Goal: Task Accomplishment & Management: Manage account settings

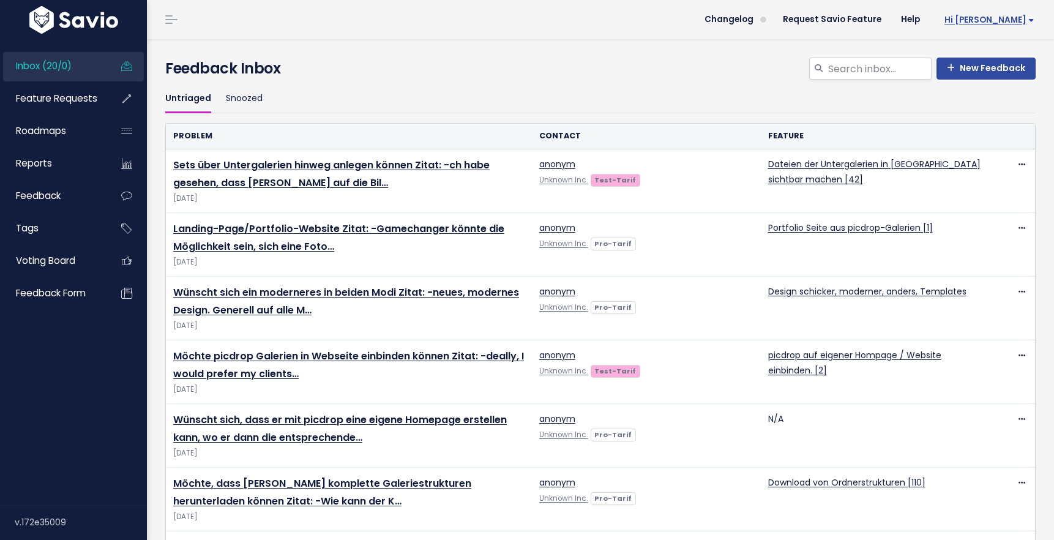
click at [1017, 20] on span "Hi [PERSON_NAME]" at bounding box center [989, 19] width 90 height 9
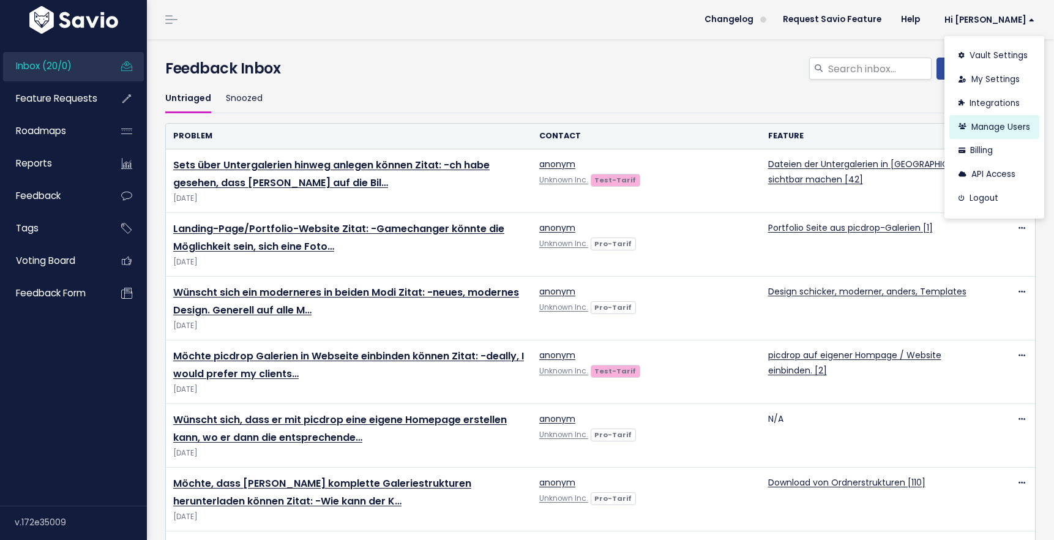
click at [1004, 123] on link "Manage Users" at bounding box center [994, 127] width 90 height 24
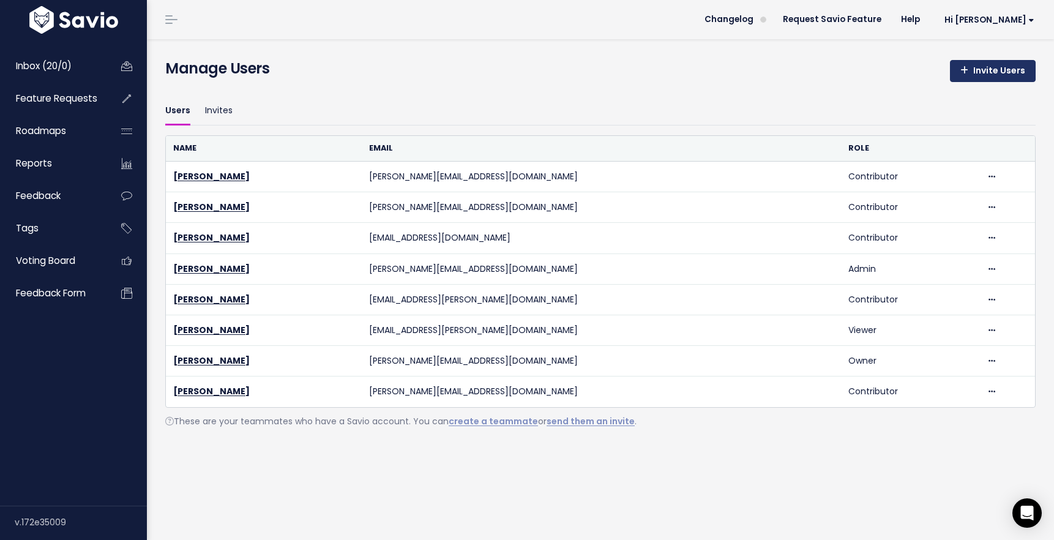
click at [987, 70] on link "Invite Users" at bounding box center [993, 71] width 86 height 22
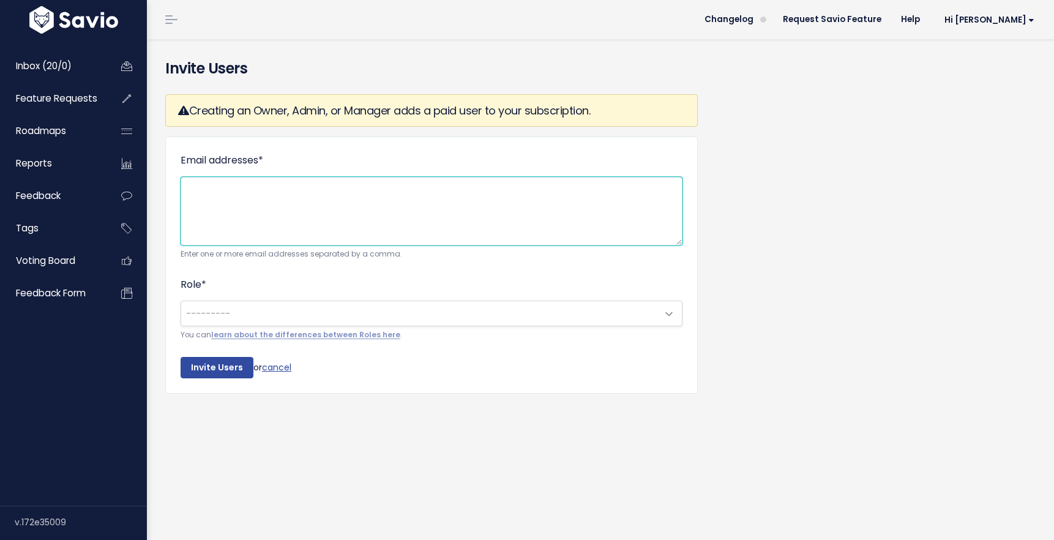
click at [304, 191] on textarea "Email addresses *" at bounding box center [432, 211] width 502 height 69
type textarea "luise@picdrop.com"
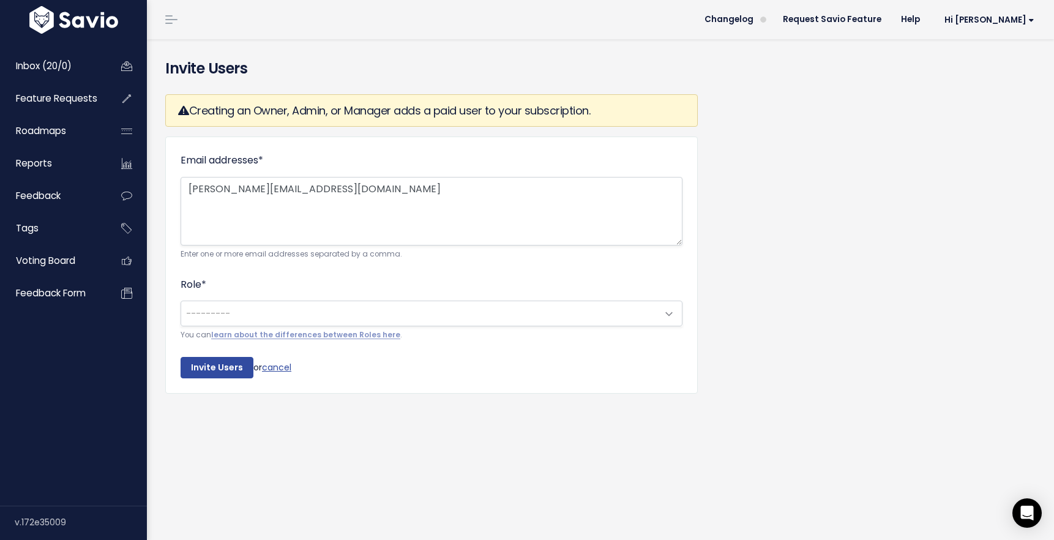
click at [285, 317] on span "---------" at bounding box center [419, 313] width 476 height 24
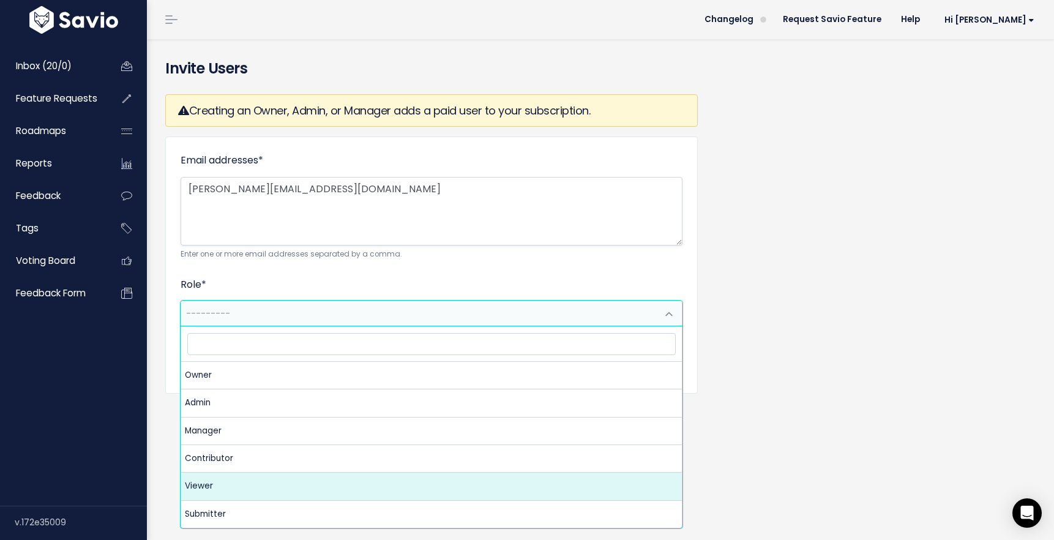
select select "VIEWER"
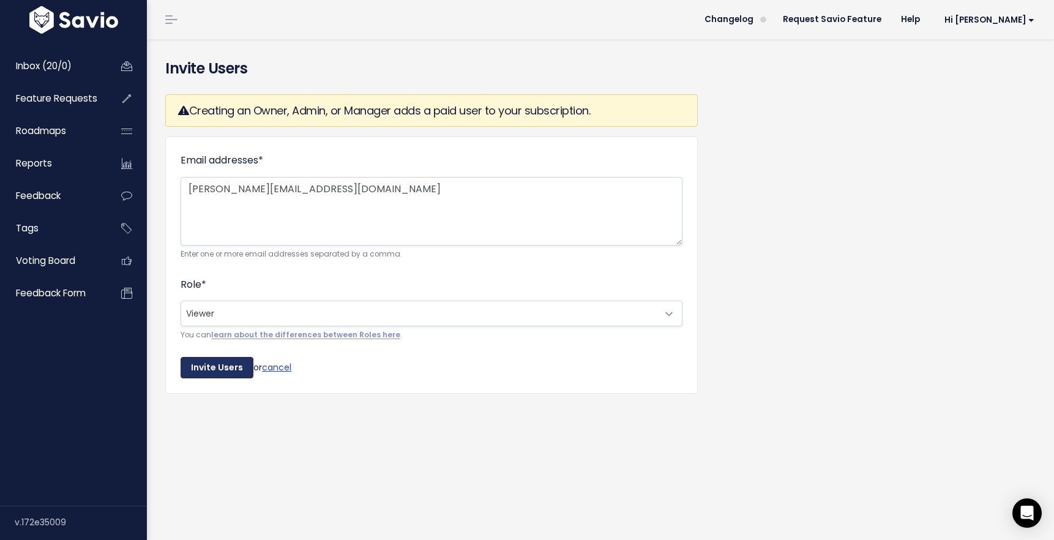
click at [228, 365] on input "Invite Users" at bounding box center [217, 368] width 73 height 22
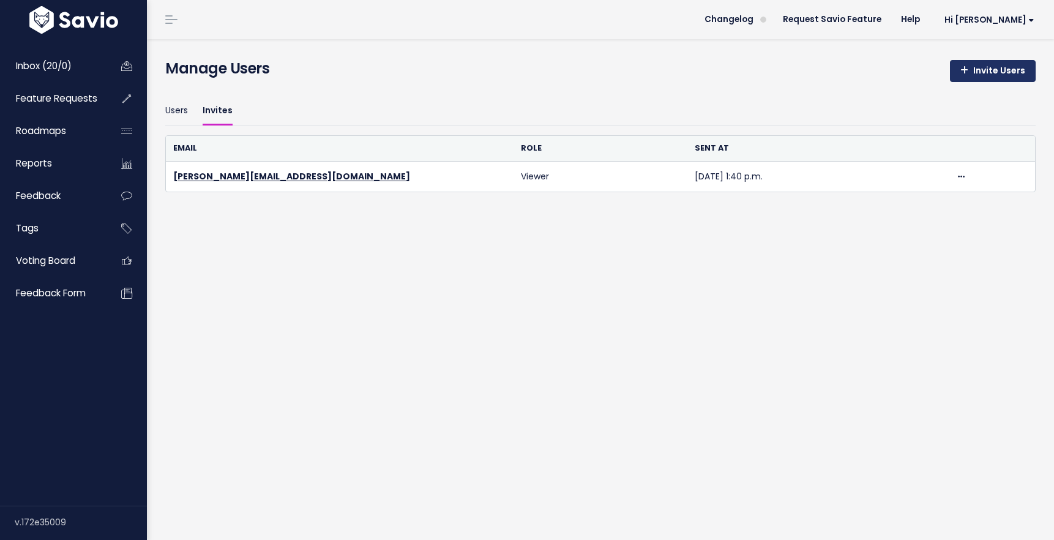
click at [978, 72] on link "Invite Users" at bounding box center [993, 71] width 86 height 22
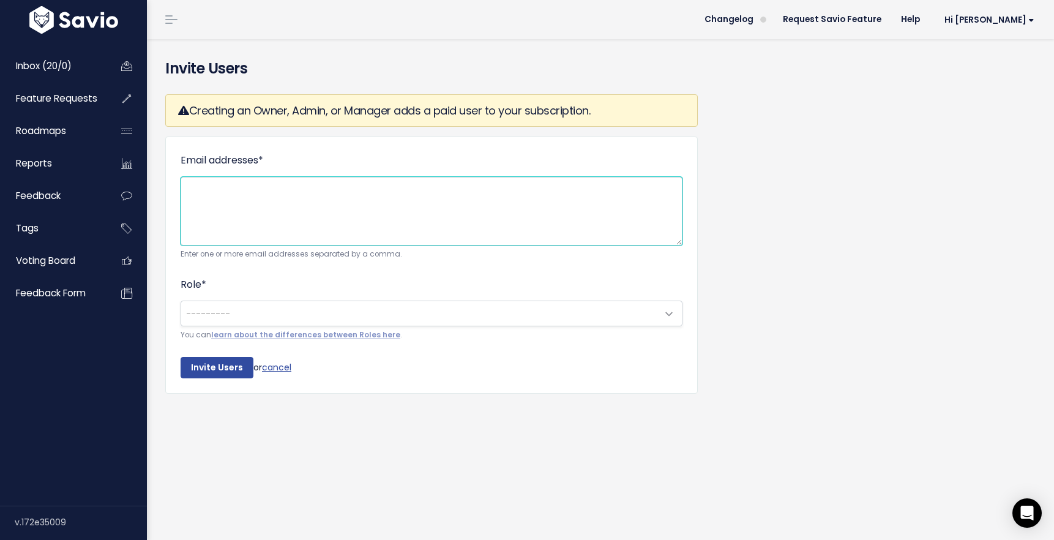
click at [307, 189] on textarea "Email addresses *" at bounding box center [432, 211] width 502 height 69
type textarea "nicky@picdrop.com"
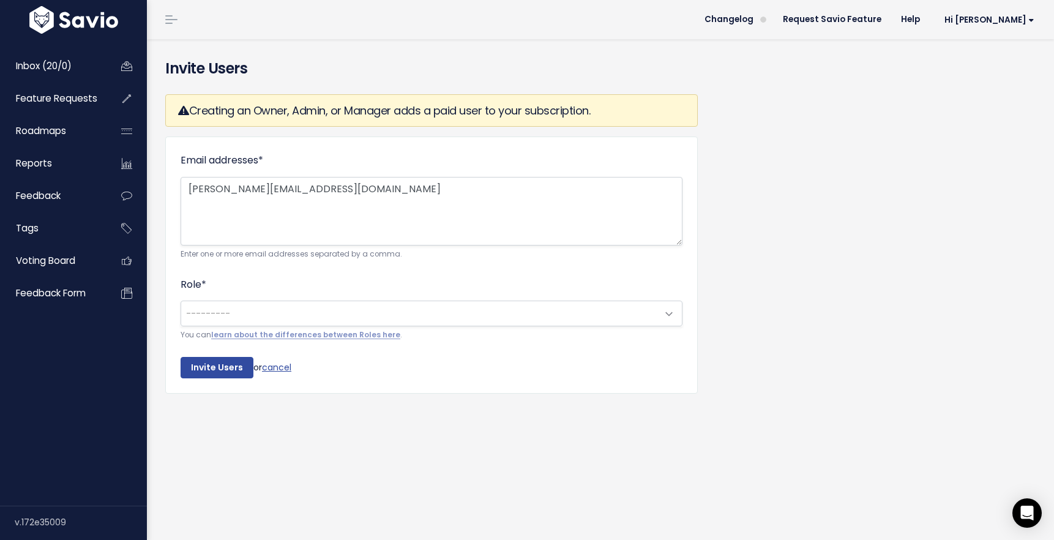
click at [252, 319] on span "---------" at bounding box center [419, 313] width 476 height 24
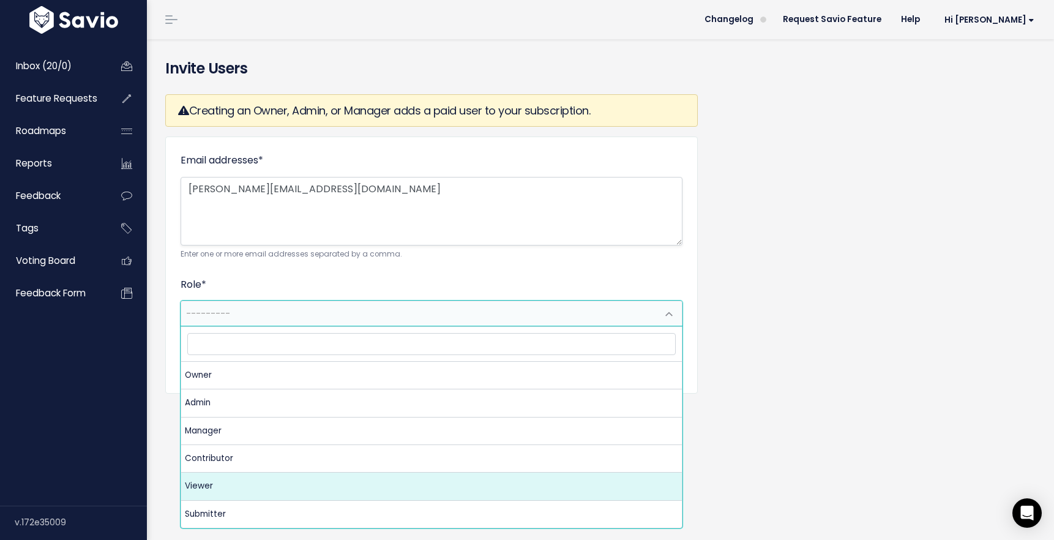
select select "VIEWER"
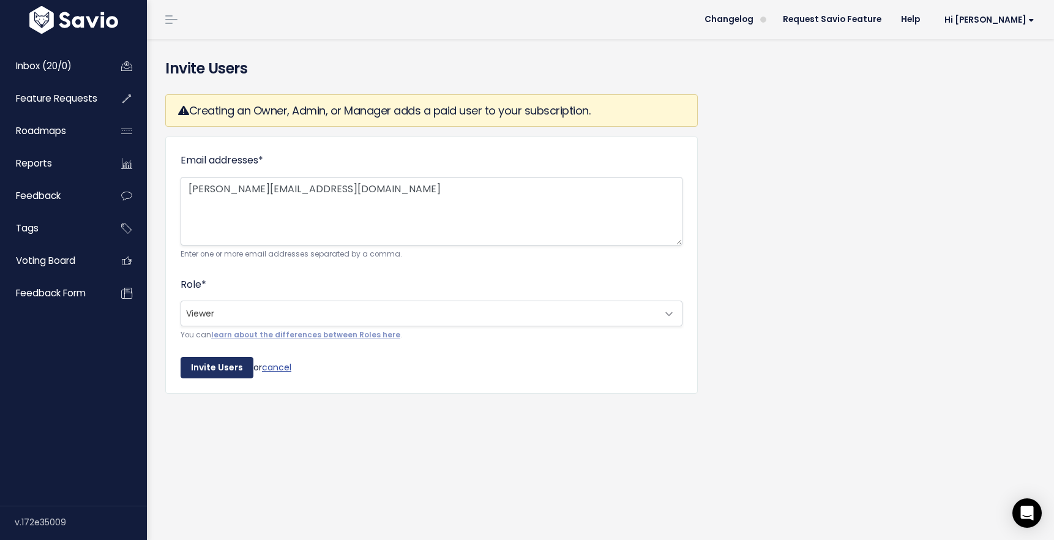
click at [199, 366] on input "Invite Users" at bounding box center [217, 368] width 73 height 22
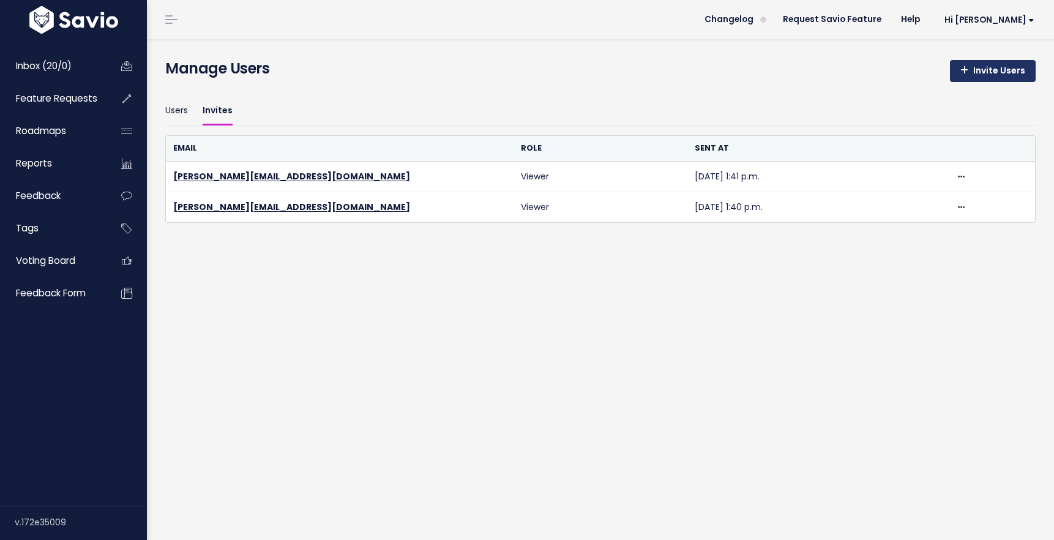
click at [995, 71] on link "Invite Users" at bounding box center [993, 71] width 86 height 22
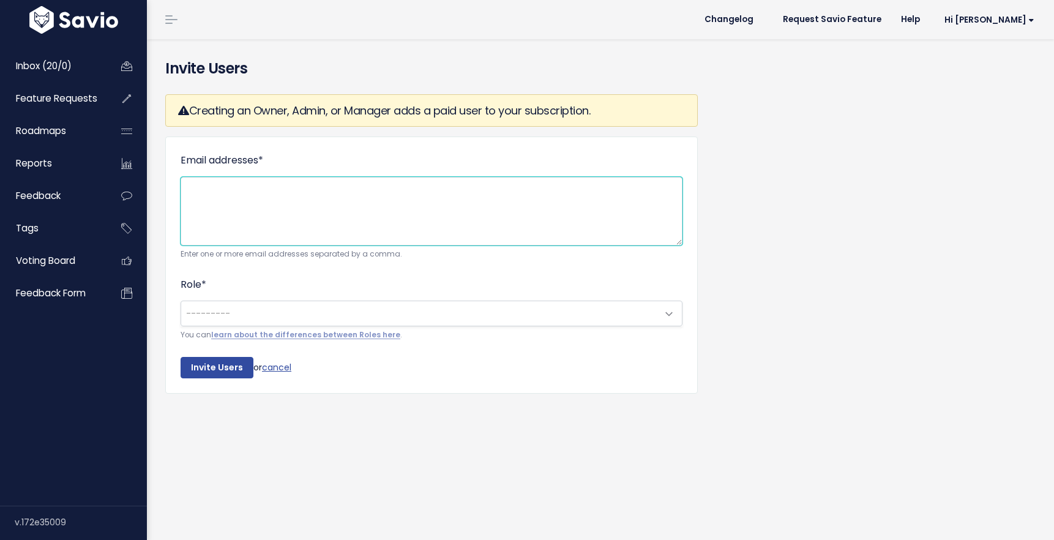
click at [235, 191] on textarea "Email addresses *" at bounding box center [432, 211] width 502 height 69
type textarea "[EMAIL_ADDRESS][DOMAIN_NAME]"
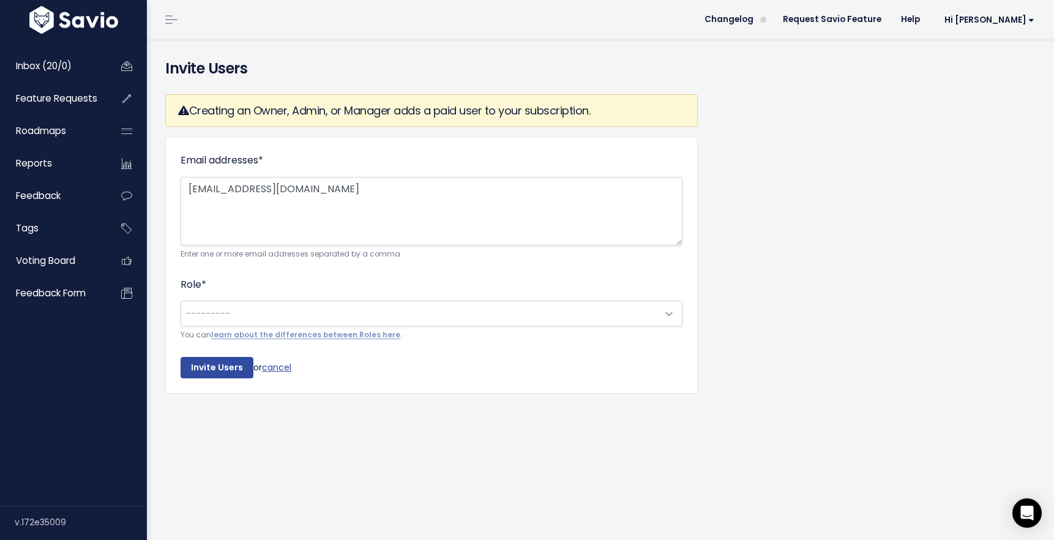
click at [217, 314] on span "---------" at bounding box center [208, 313] width 44 height 12
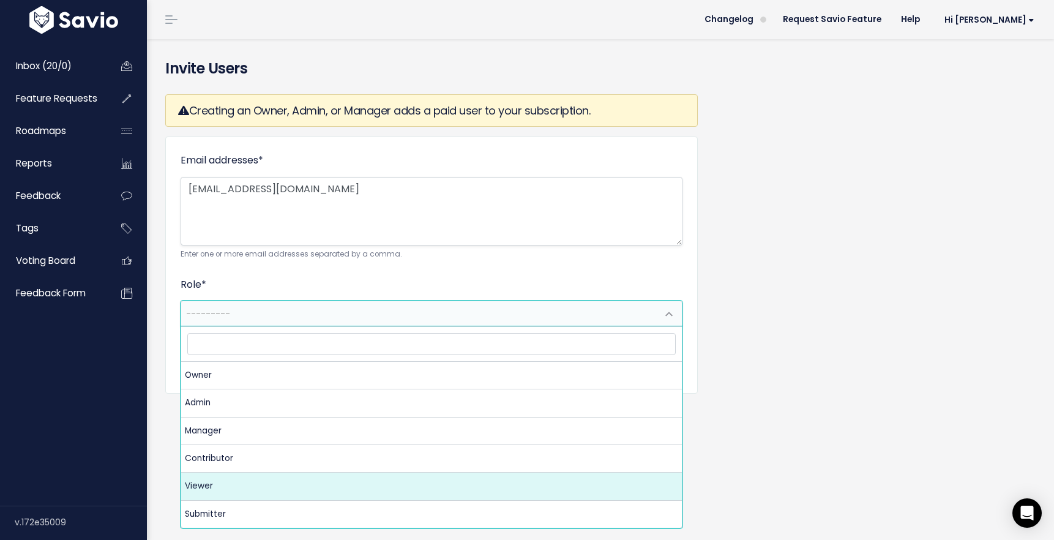
select select "VIEWER"
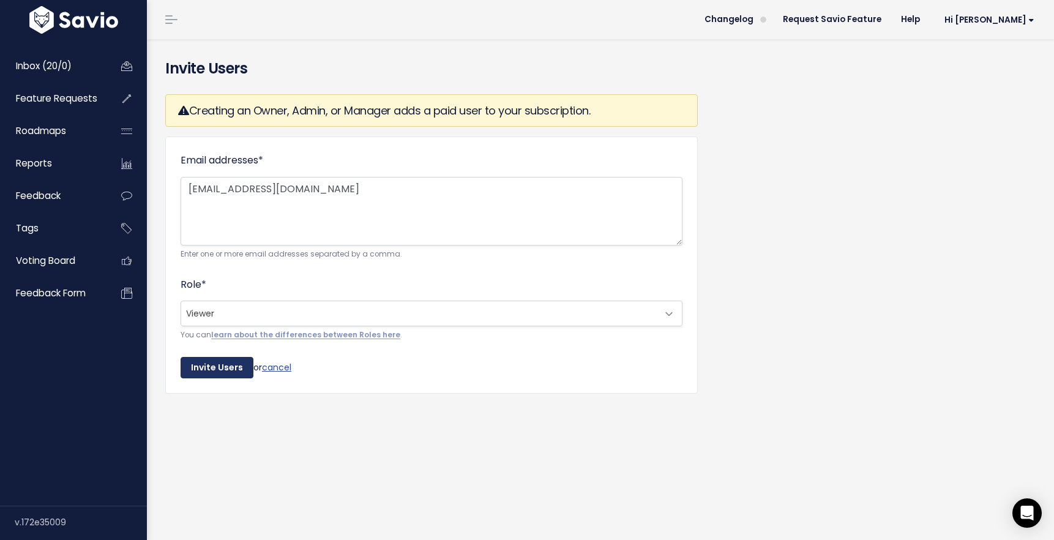
click at [225, 369] on input "Invite Users" at bounding box center [217, 368] width 73 height 22
